Goal: Information Seeking & Learning: Learn about a topic

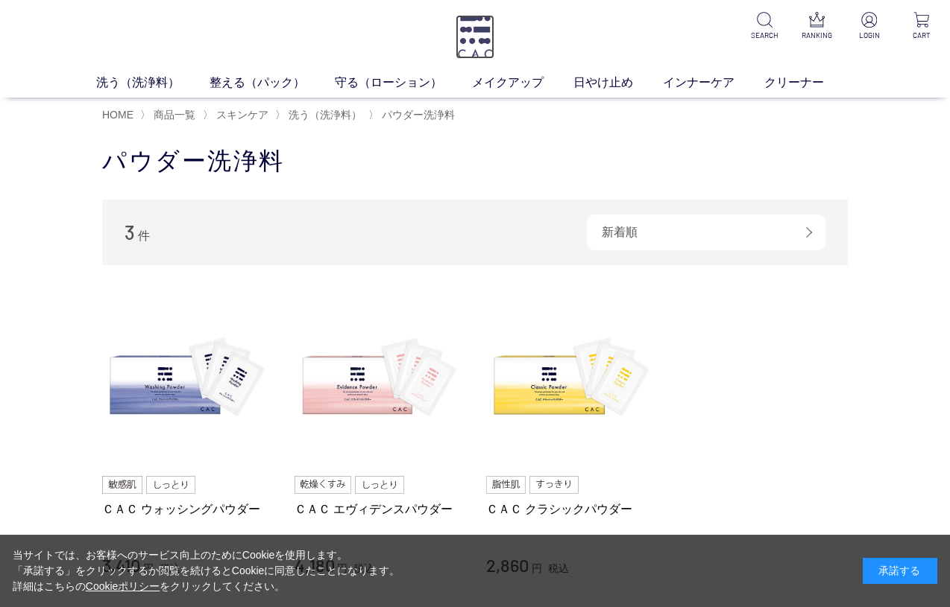
click at [487, 39] on img at bounding box center [474, 37] width 39 height 44
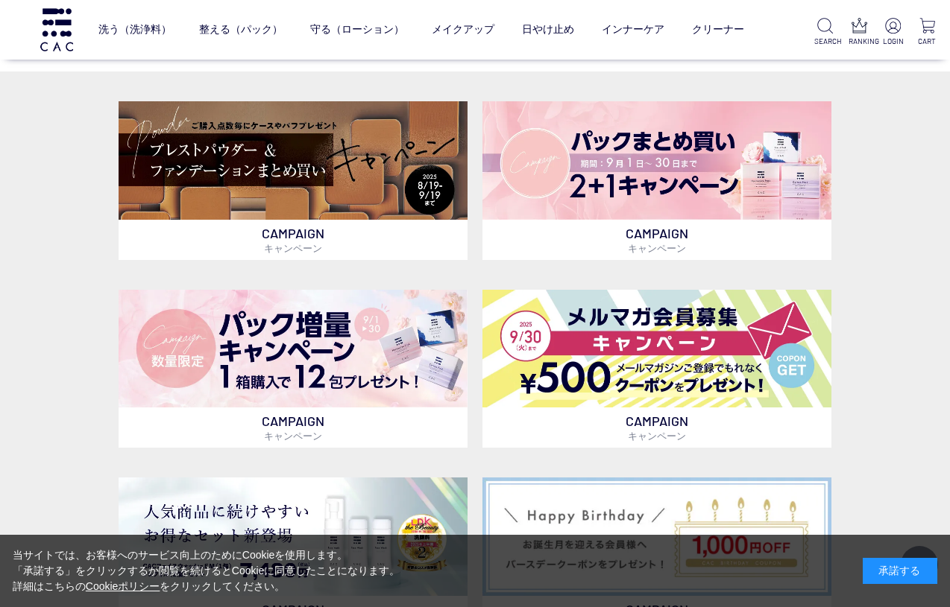
scroll to position [337, 0]
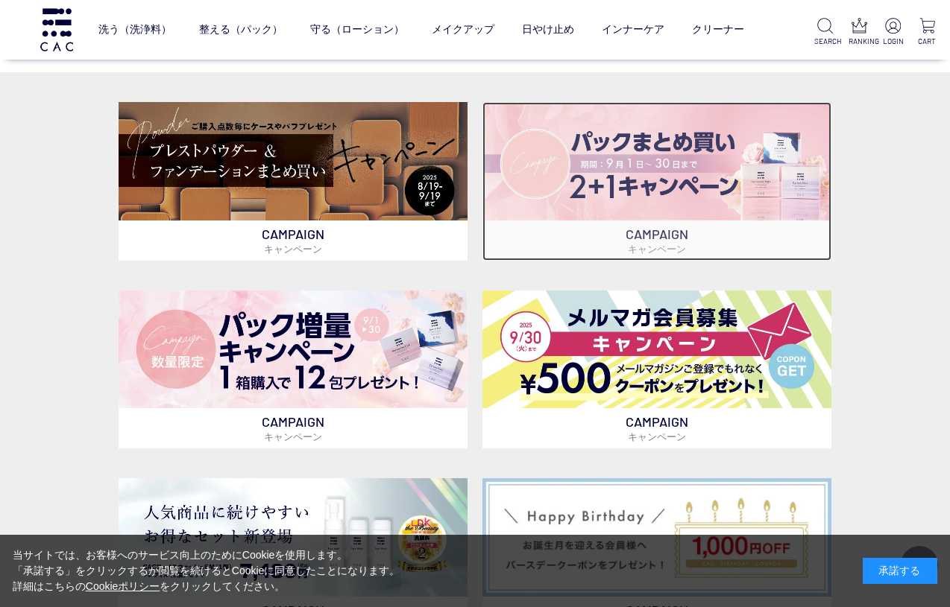
click at [741, 189] on img at bounding box center [656, 161] width 349 height 119
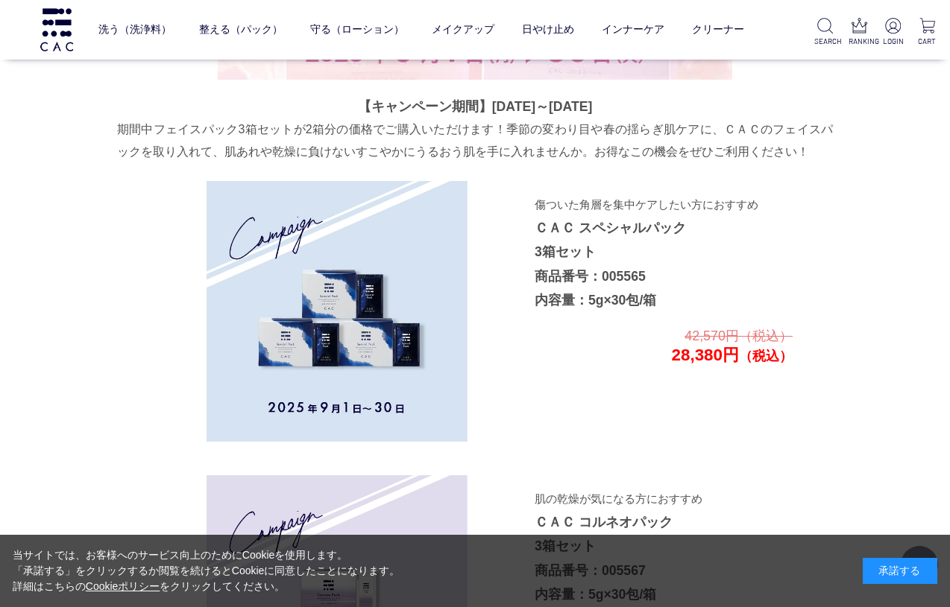
scroll to position [2425, 0]
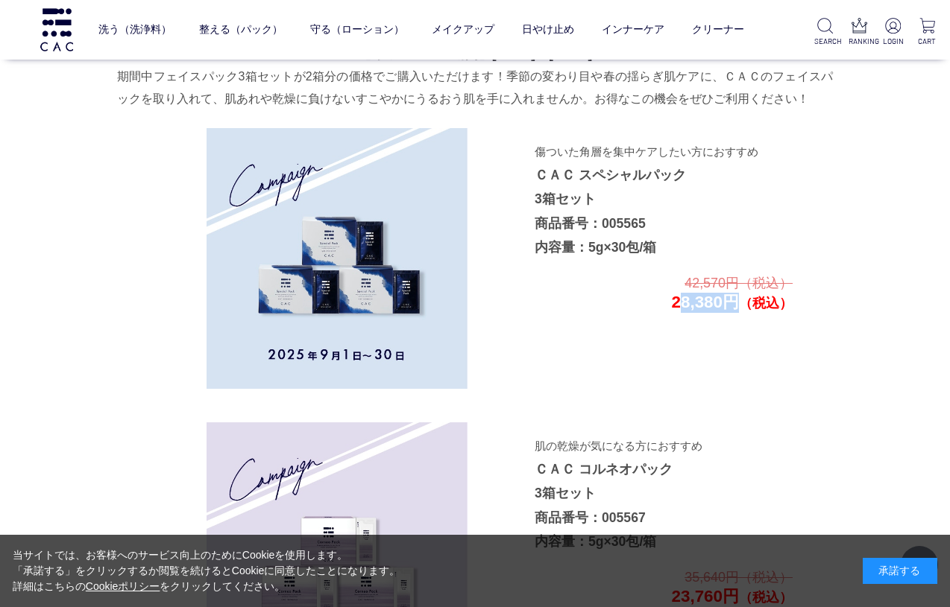
drag, startPoint x: 672, startPoint y: 305, endPoint x: 727, endPoint y: 302, distance: 55.2
click at [727, 302] on p "42,570円（税込） 28,380円 （税込）" at bounding box center [662, 293] width 259 height 40
click at [683, 310] on p "42,570円（税込） 28,380円 （税込）" at bounding box center [662, 293] width 259 height 40
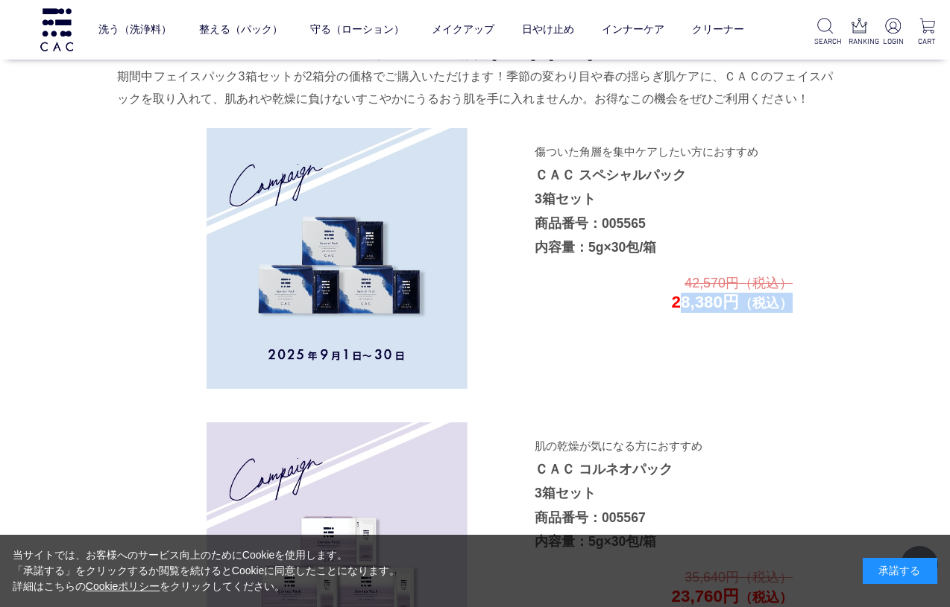
click at [683, 310] on p "42,570円（税込） 28,380円 （税込）" at bounding box center [662, 293] width 259 height 40
click at [663, 310] on p "42,570円（税込） 28,380円 （税込）" at bounding box center [662, 293] width 259 height 40
drag, startPoint x: 668, startPoint y: 303, endPoint x: 709, endPoint y: 303, distance: 41.0
click at [709, 303] on p "42,570円（税込） 28,380円 （税込）" at bounding box center [662, 293] width 259 height 40
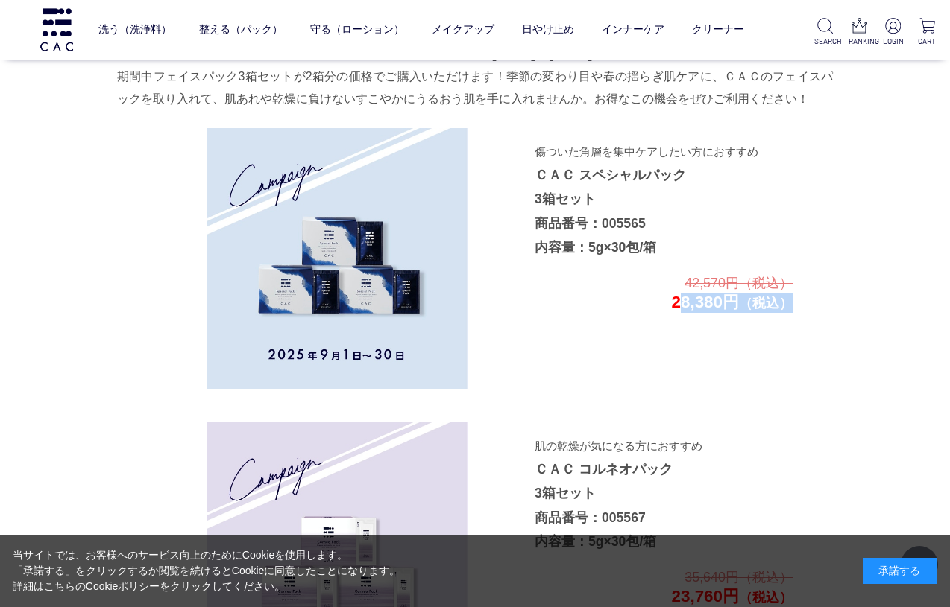
click at [709, 303] on p "42,570円（税込） 28,380円 （税込）" at bounding box center [662, 293] width 259 height 40
drag, startPoint x: 721, startPoint y: 303, endPoint x: 670, endPoint y: 303, distance: 50.7
click at [670, 303] on p "42,570円（税込） 28,380円 （税込）" at bounding box center [662, 293] width 259 height 40
copy p "28,380"
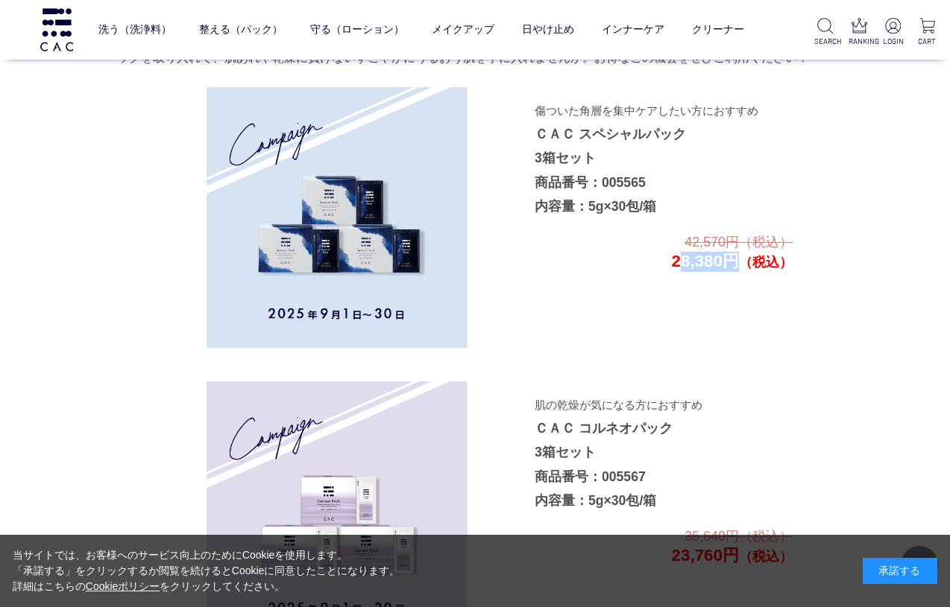
scroll to position [2465, 0]
click at [727, 199] on p "傷ついた角層を集中ケアしたい方におすすめ ＣＡＣ スペシャルパック 3箱セット 商品番号：005565 内容量：5g×30包/箱" at bounding box center [662, 159] width 256 height 120
drag, startPoint x: 666, startPoint y: 263, endPoint x: 719, endPoint y: 262, distance: 52.2
click at [719, 262] on p "42,570円（税込） 28,380円 （税込）" at bounding box center [662, 253] width 259 height 40
copy p "28,380"
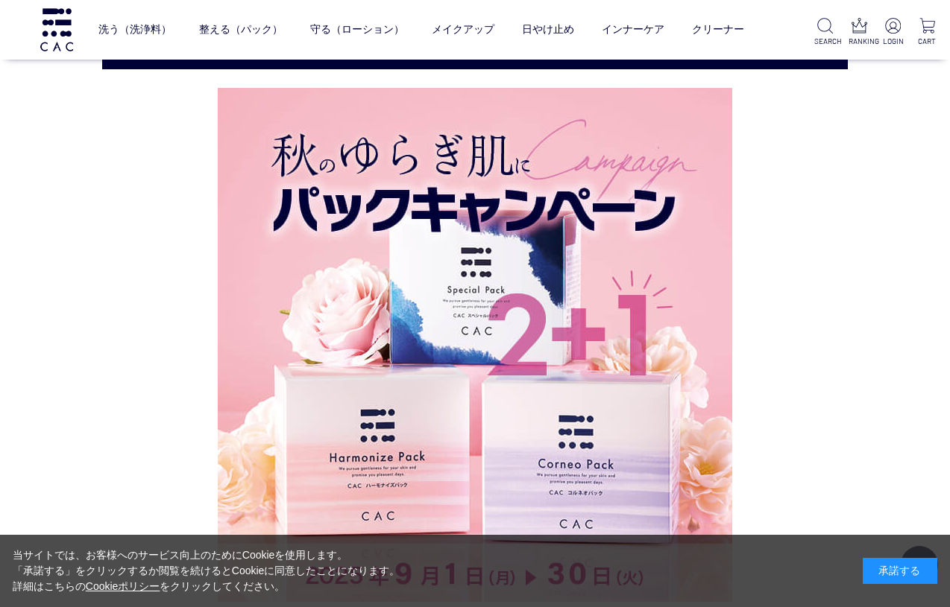
scroll to position [1838, 0]
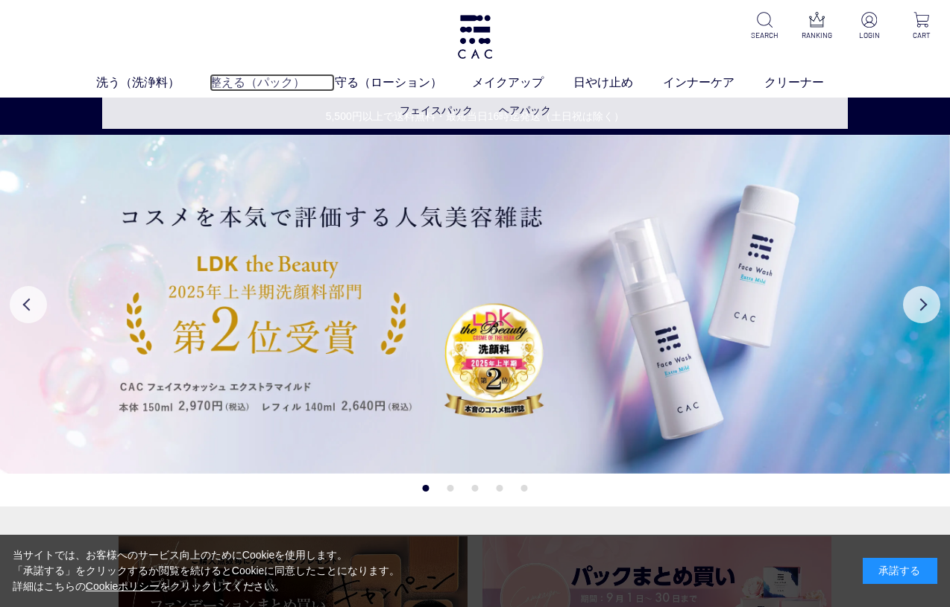
click at [253, 74] on link "整える（パック）" at bounding box center [271, 83] width 125 height 18
